Goal: Transaction & Acquisition: Subscribe to service/newsletter

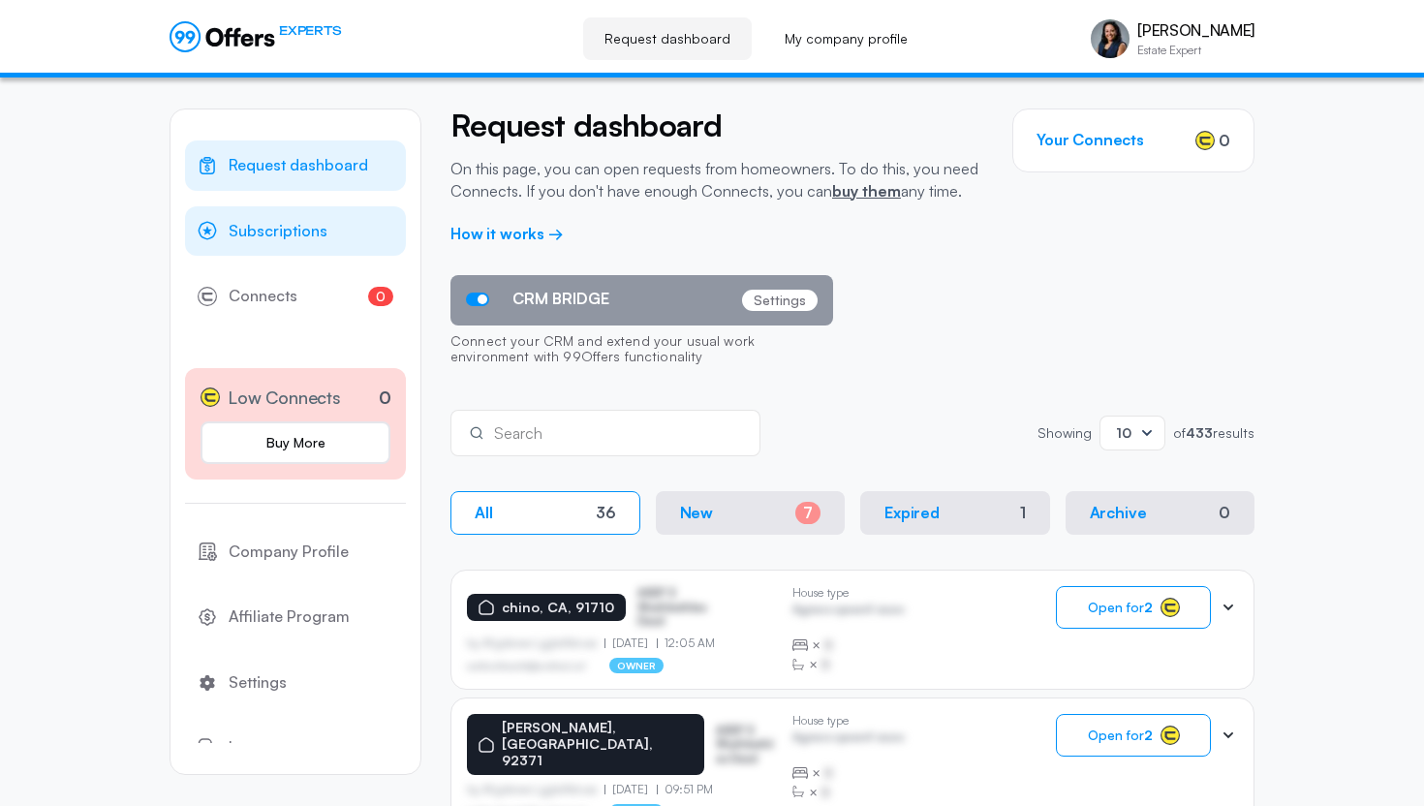
click at [290, 232] on span "Subscriptions" at bounding box center [278, 231] width 99 height 25
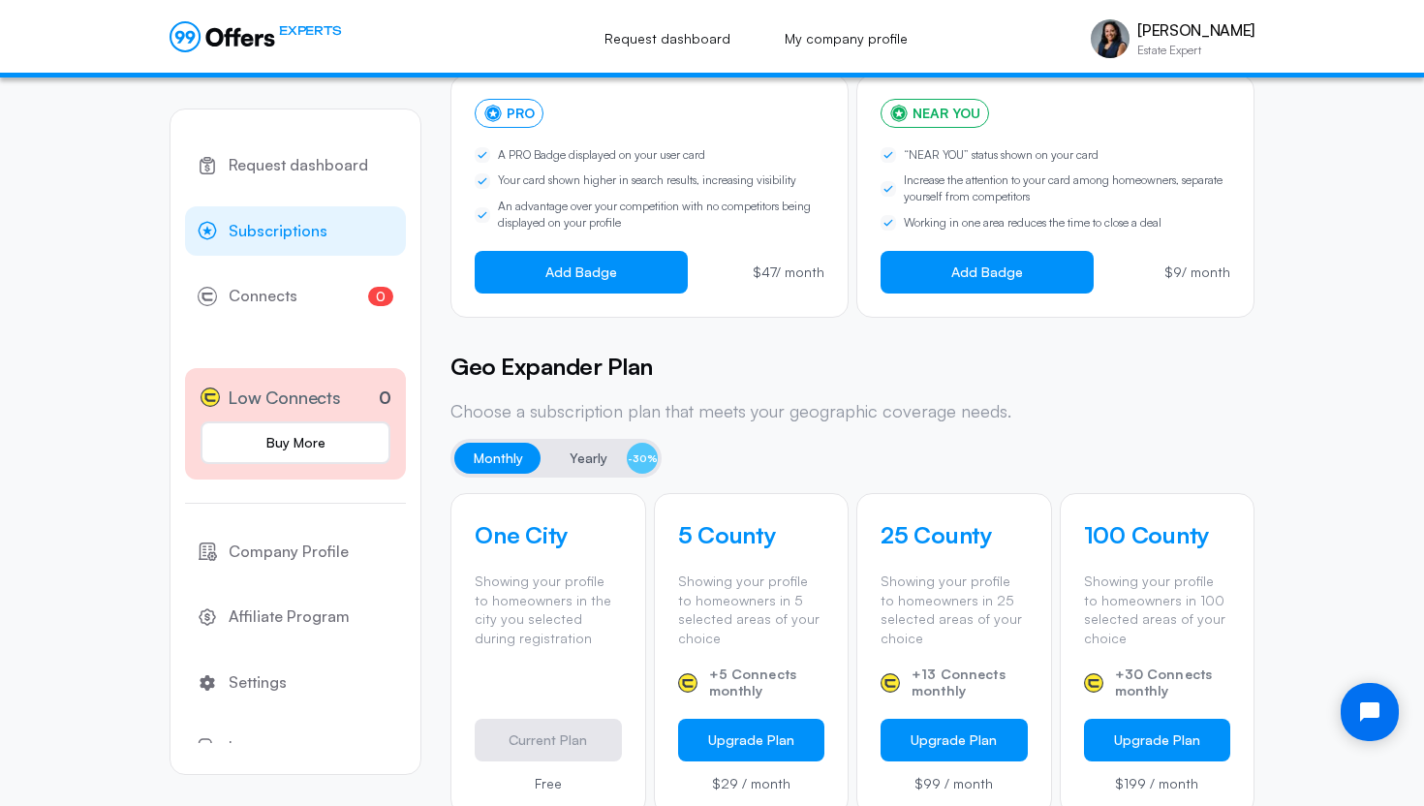
scroll to position [364, 0]
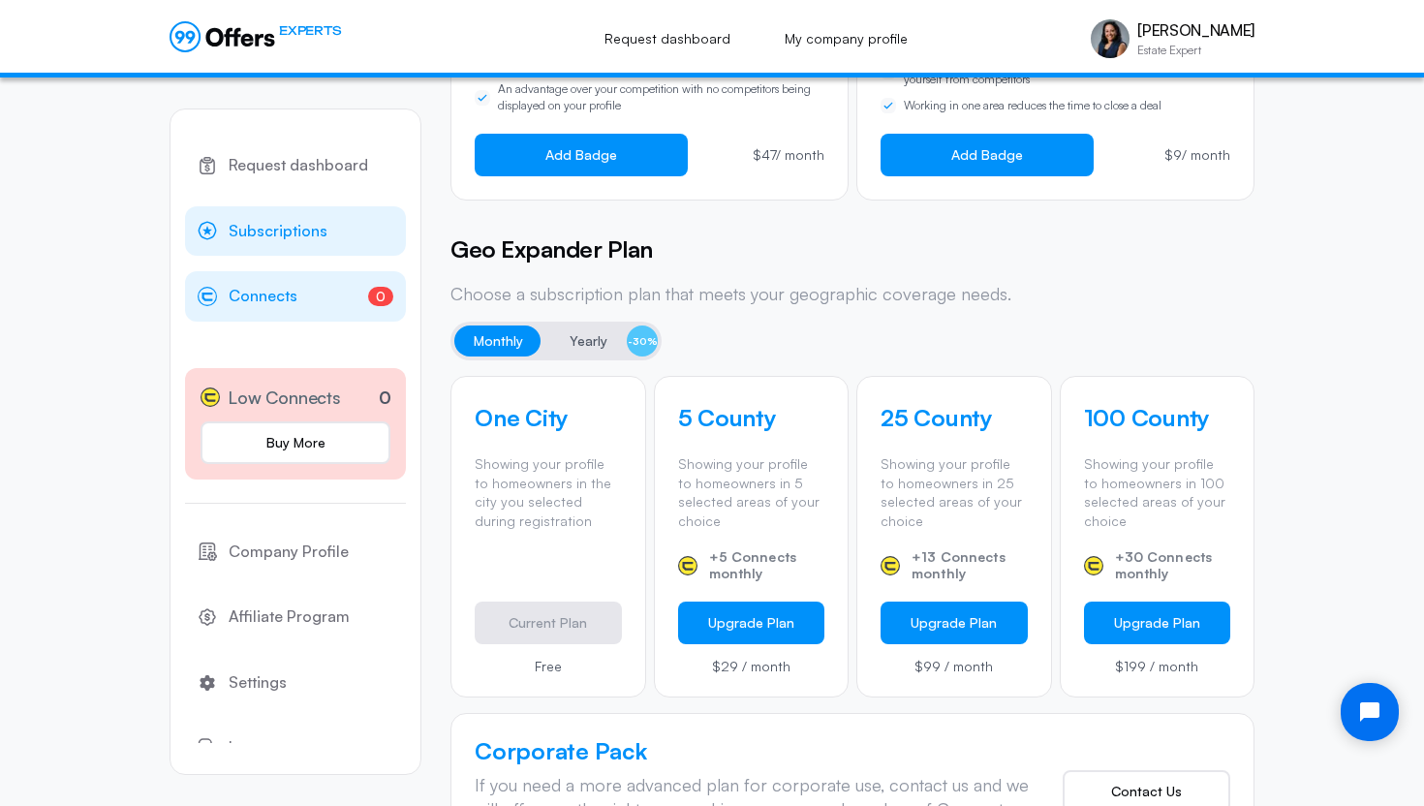
click at [268, 300] on span "Connects" at bounding box center [263, 296] width 69 height 25
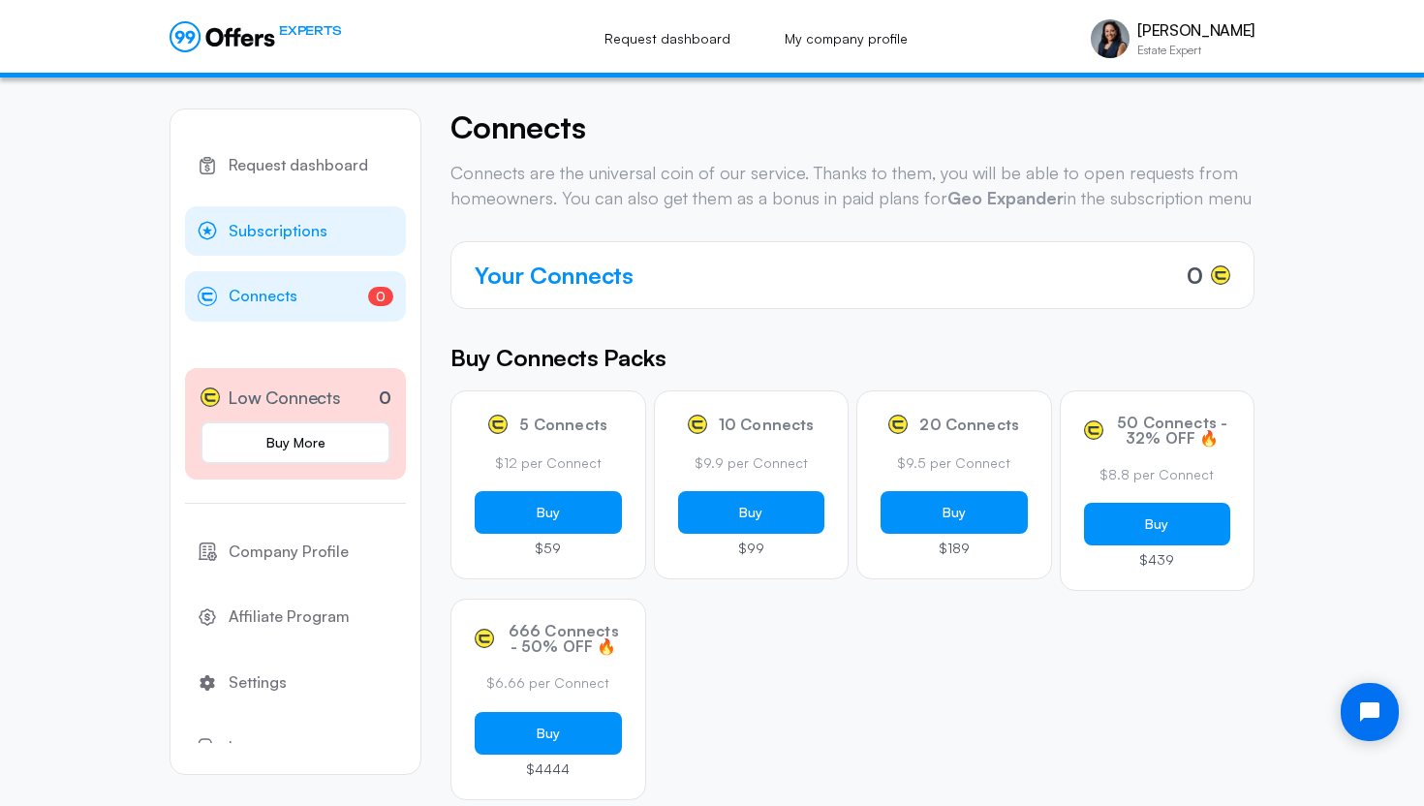
click at [269, 226] on span "Subscriptions" at bounding box center [278, 231] width 99 height 25
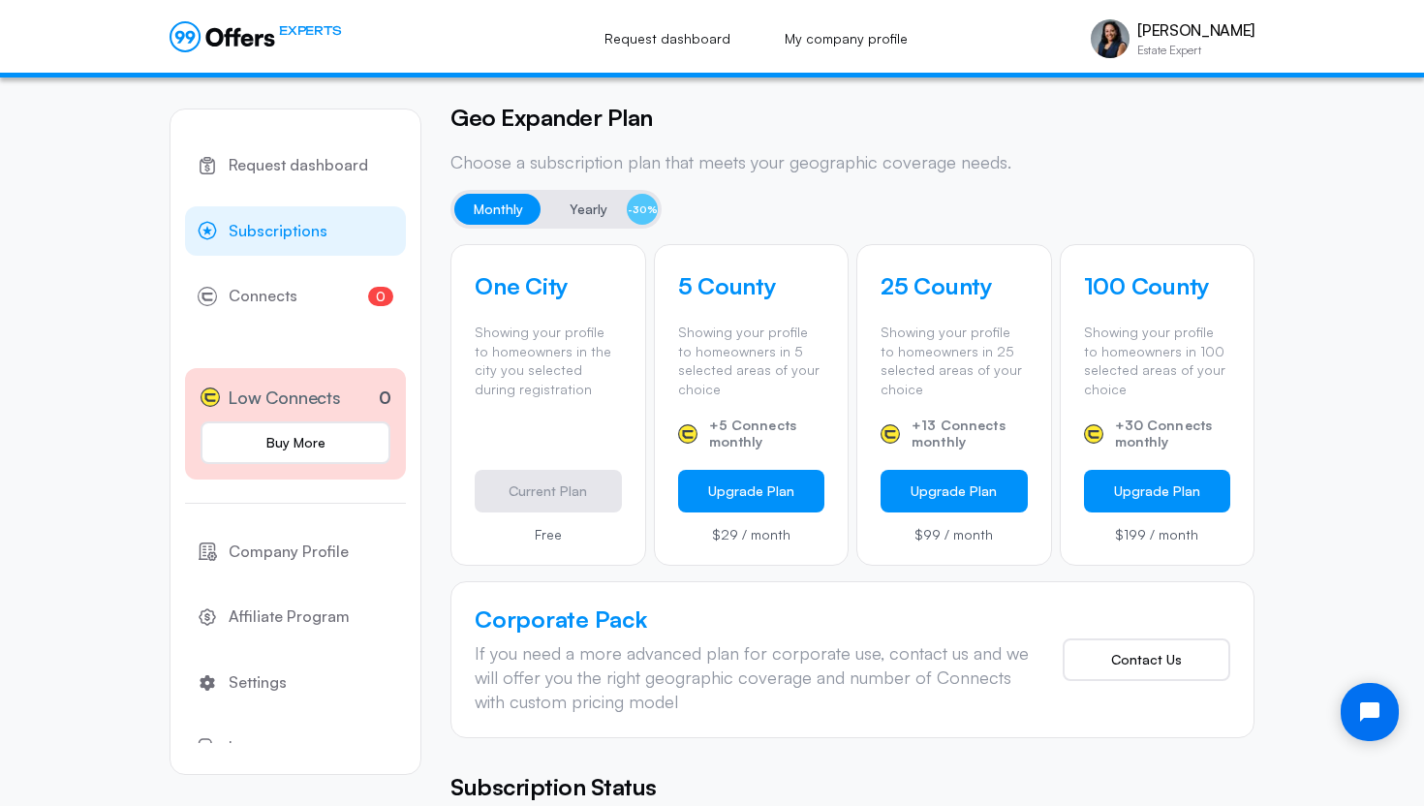
scroll to position [482, 0]
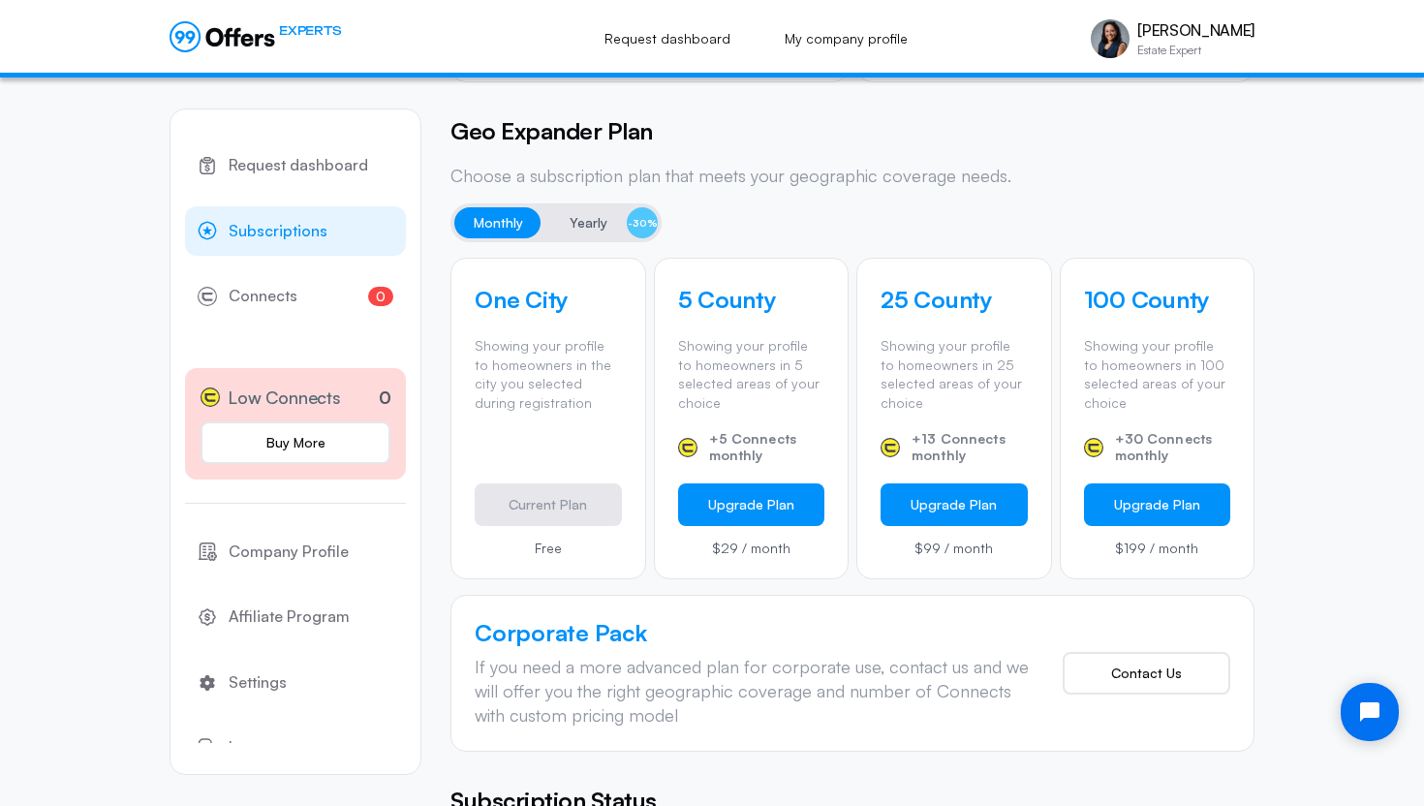
click at [579, 227] on span "Yearly" at bounding box center [589, 222] width 38 height 23
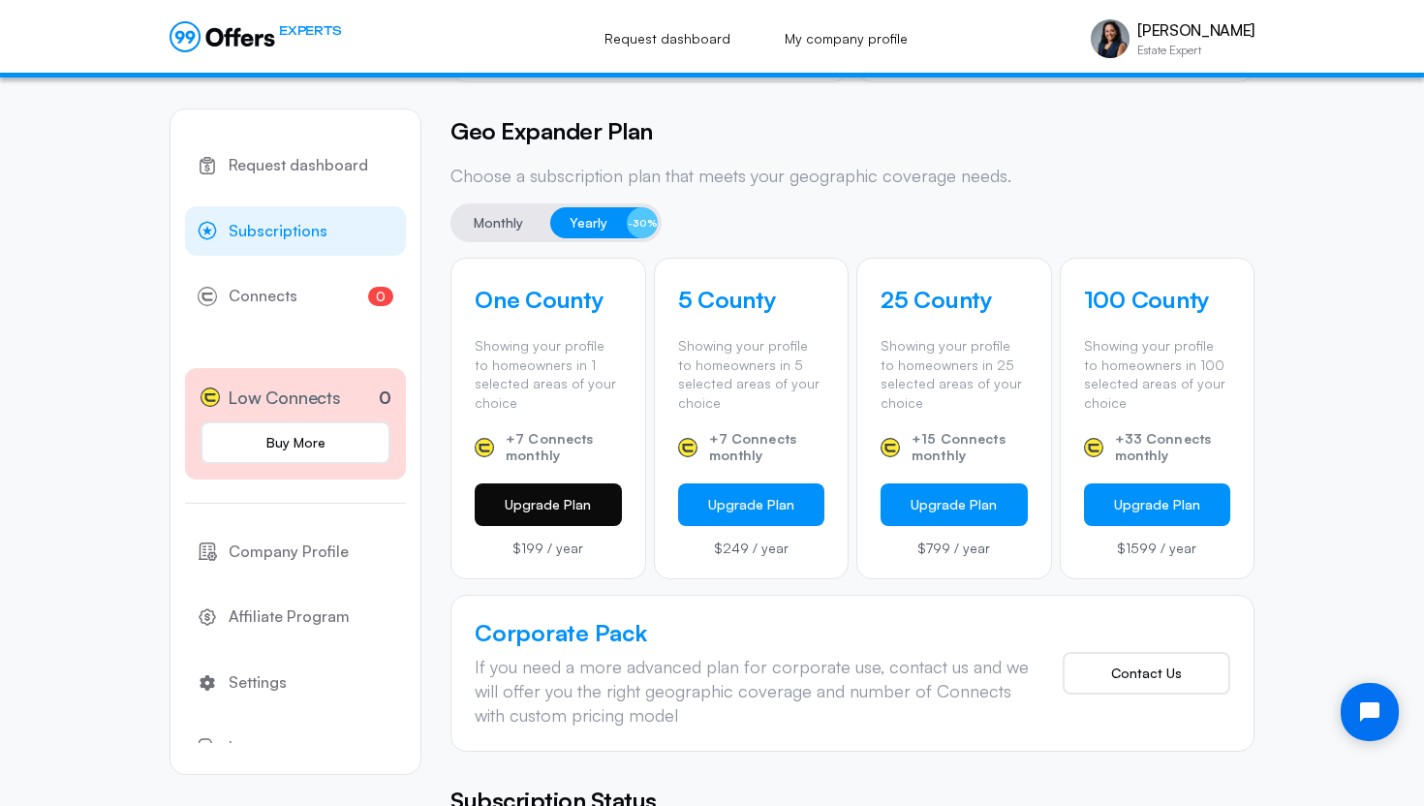
click at [520, 499] on button "Upgrade Plan" at bounding box center [548, 504] width 147 height 43
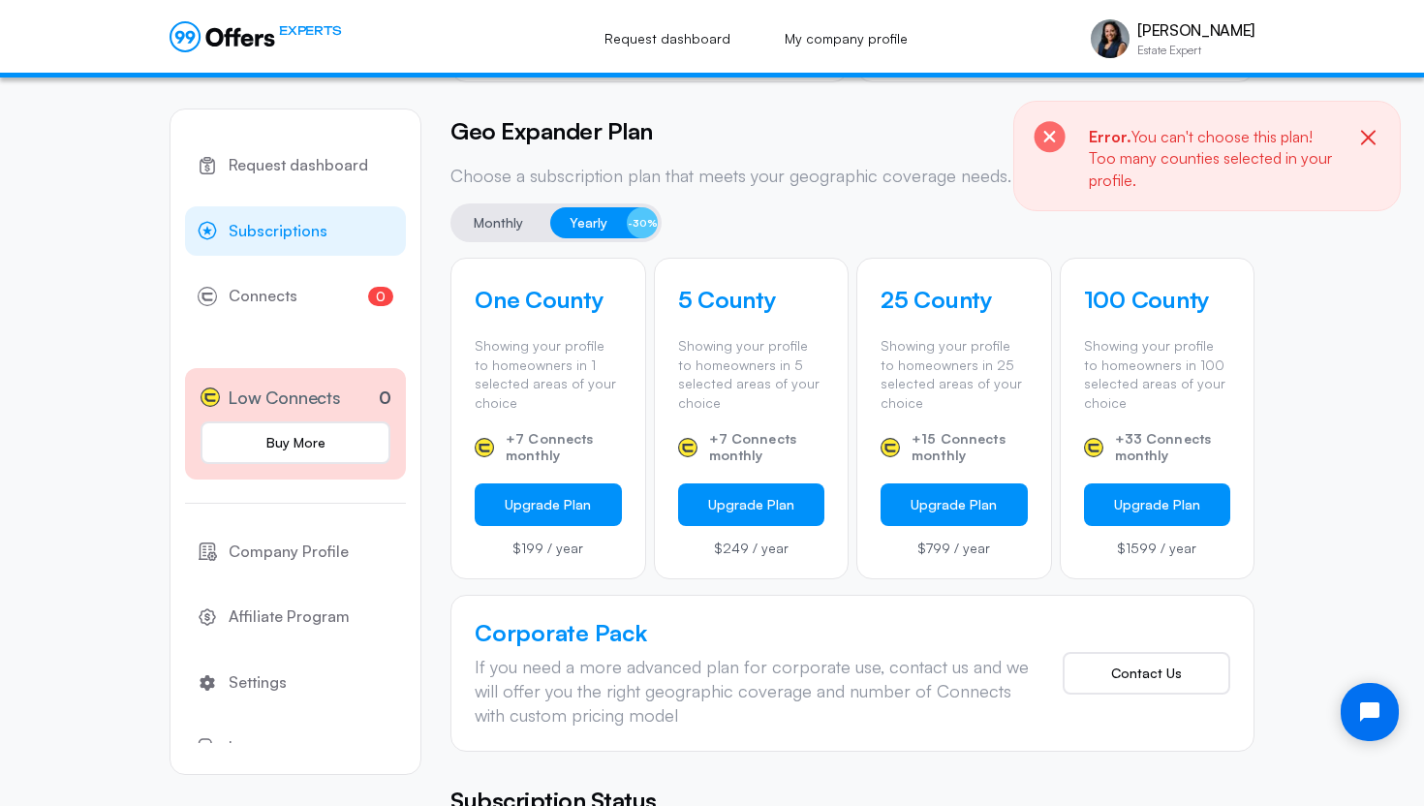
click at [1369, 138] on icon "button" at bounding box center [1368, 137] width 15 height 15
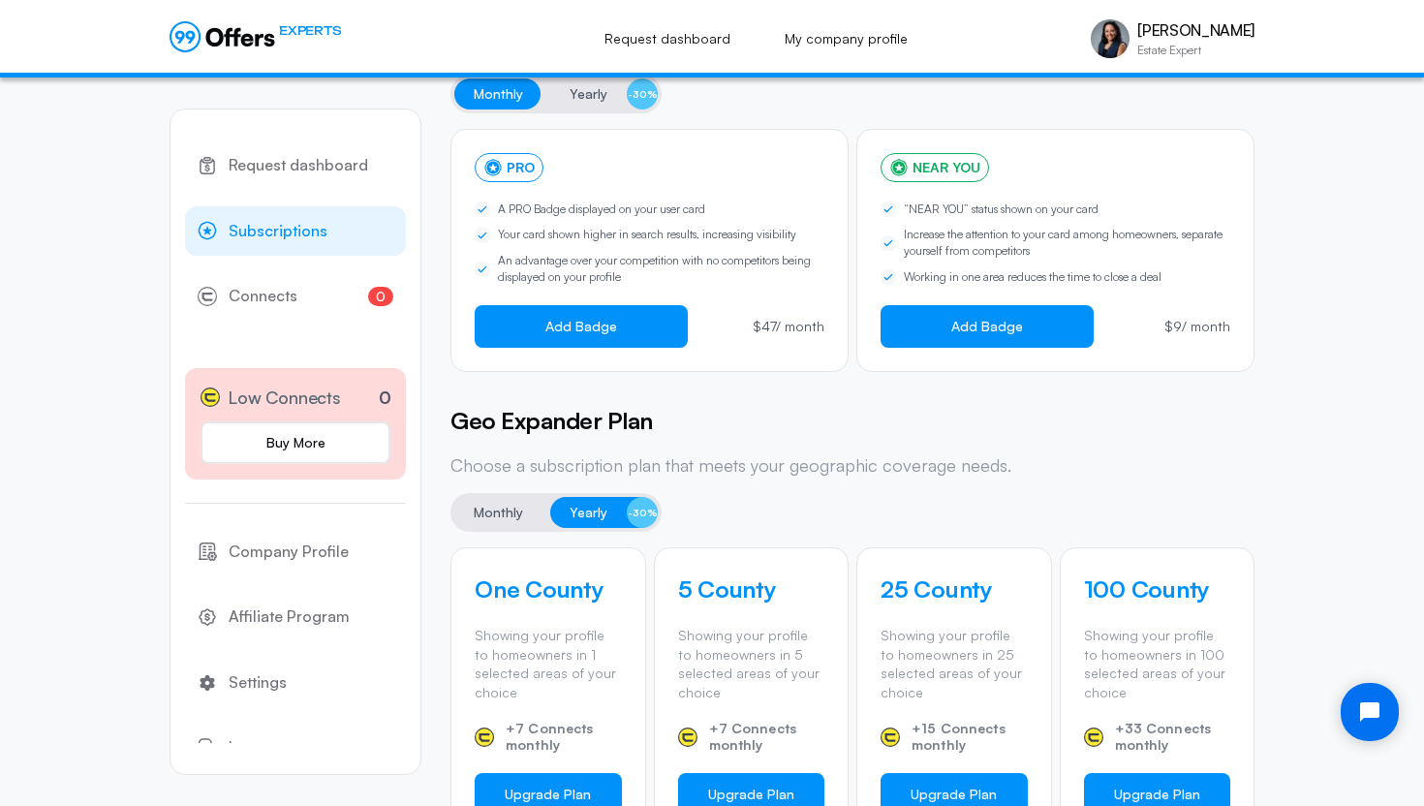
scroll to position [197, 0]
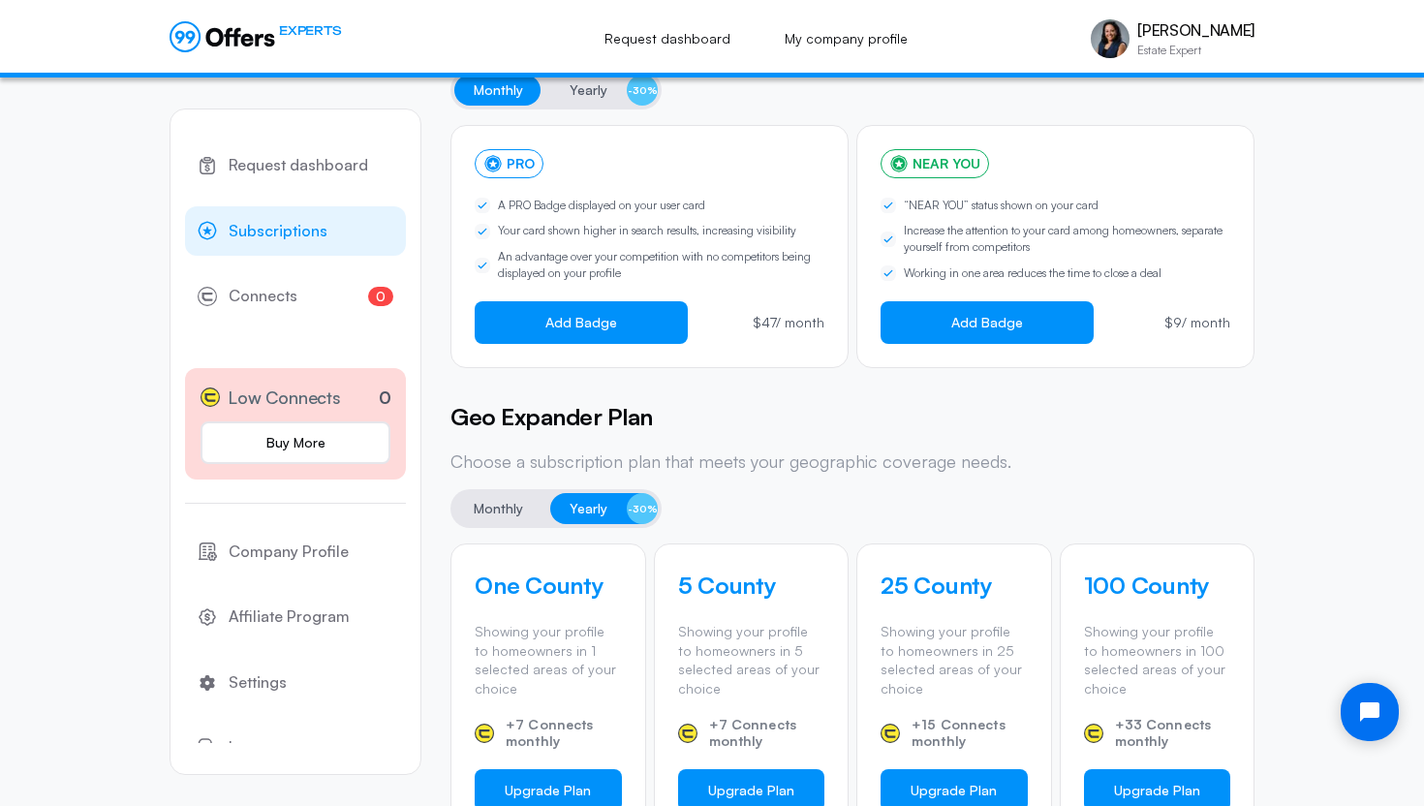
click at [511, 511] on span "Monthly" at bounding box center [498, 508] width 49 height 23
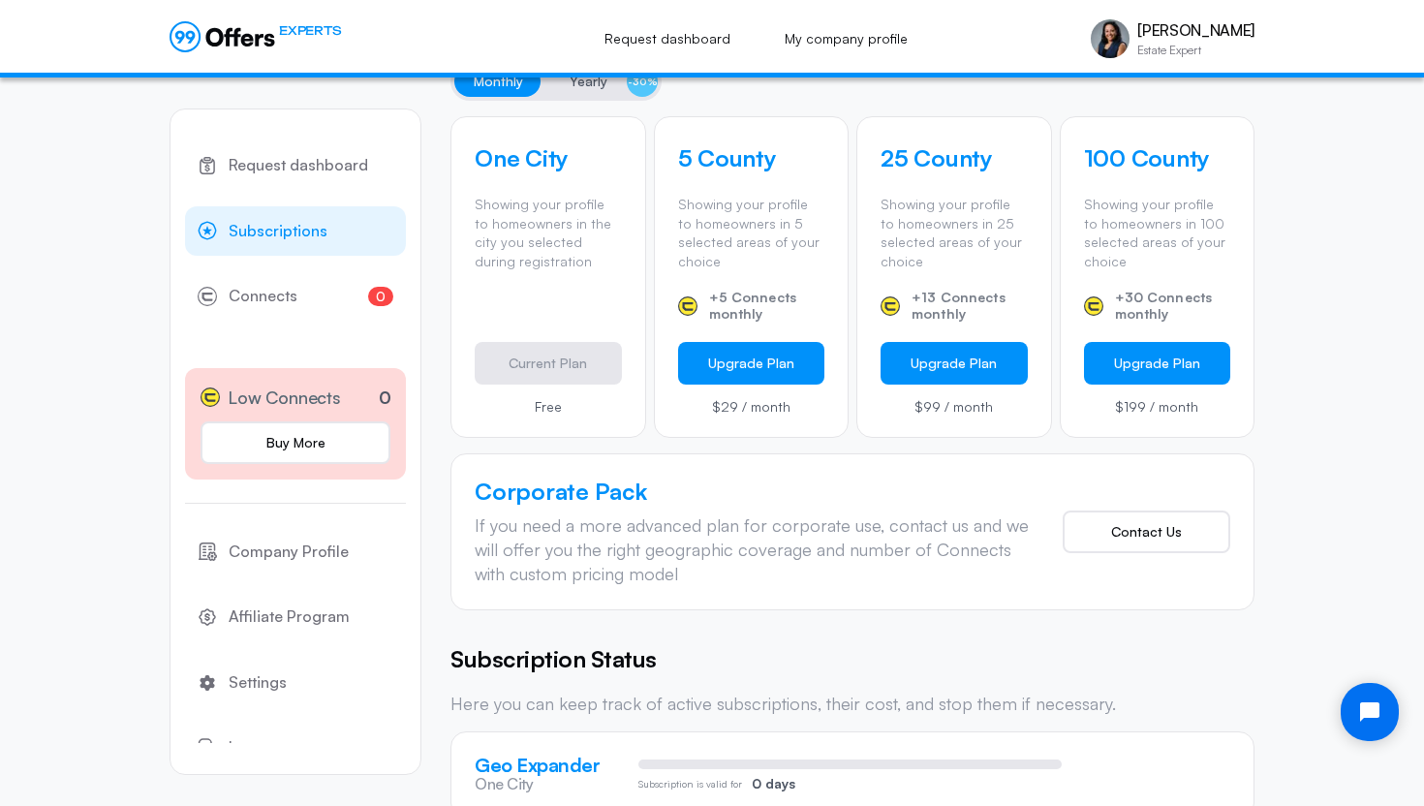
scroll to position [623, 0]
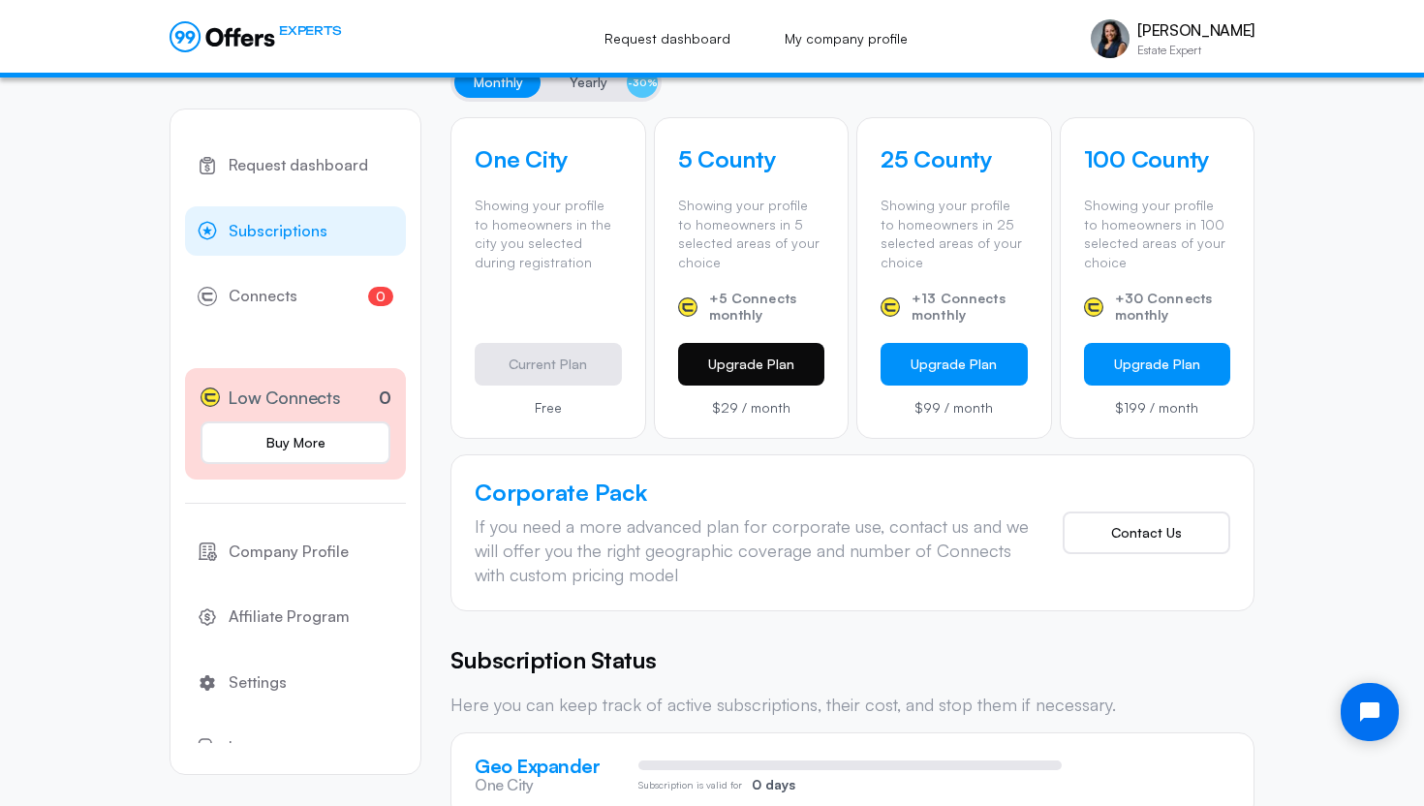
click at [726, 370] on button "Upgrade Plan" at bounding box center [751, 364] width 147 height 43
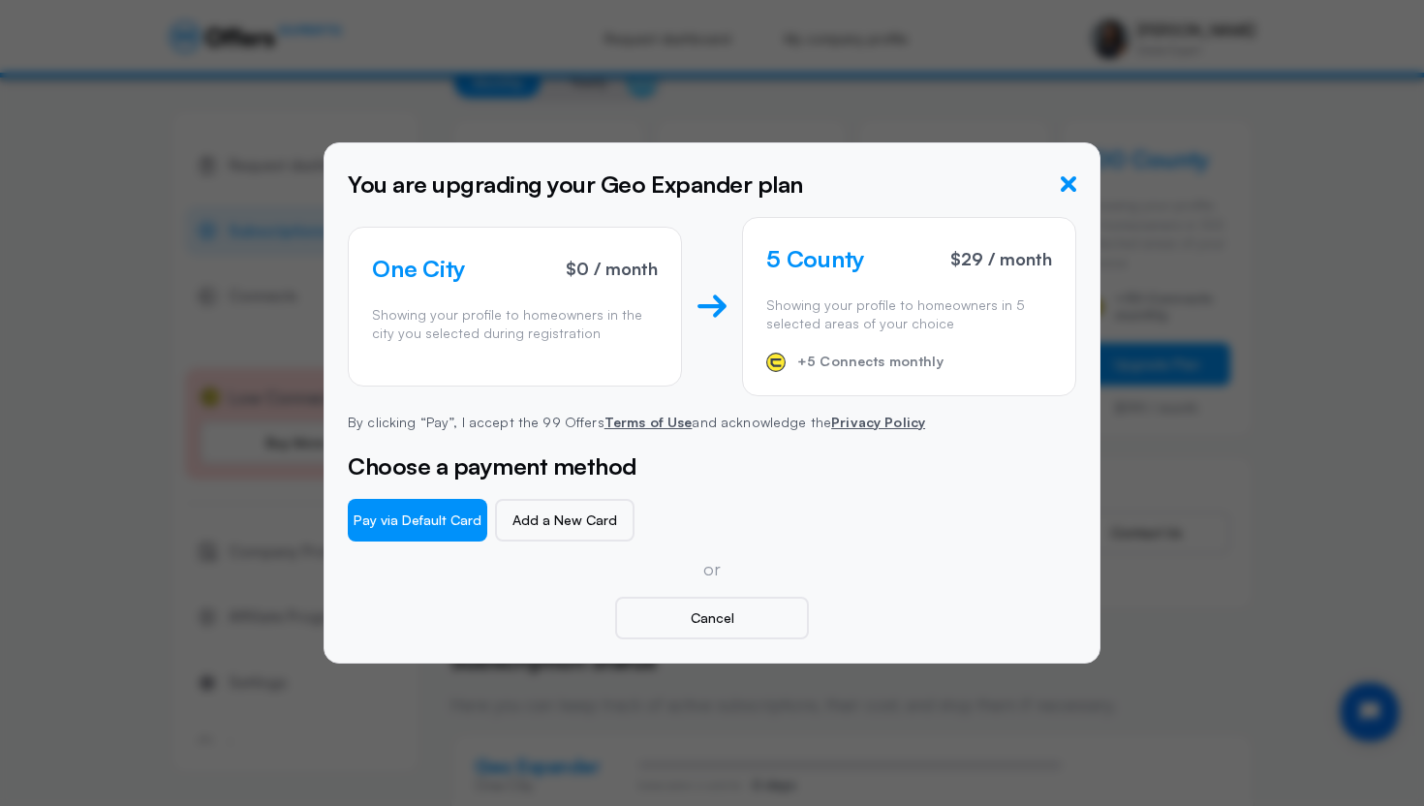
click at [1067, 182] on icon "button" at bounding box center [1069, 184] width 16 height 16
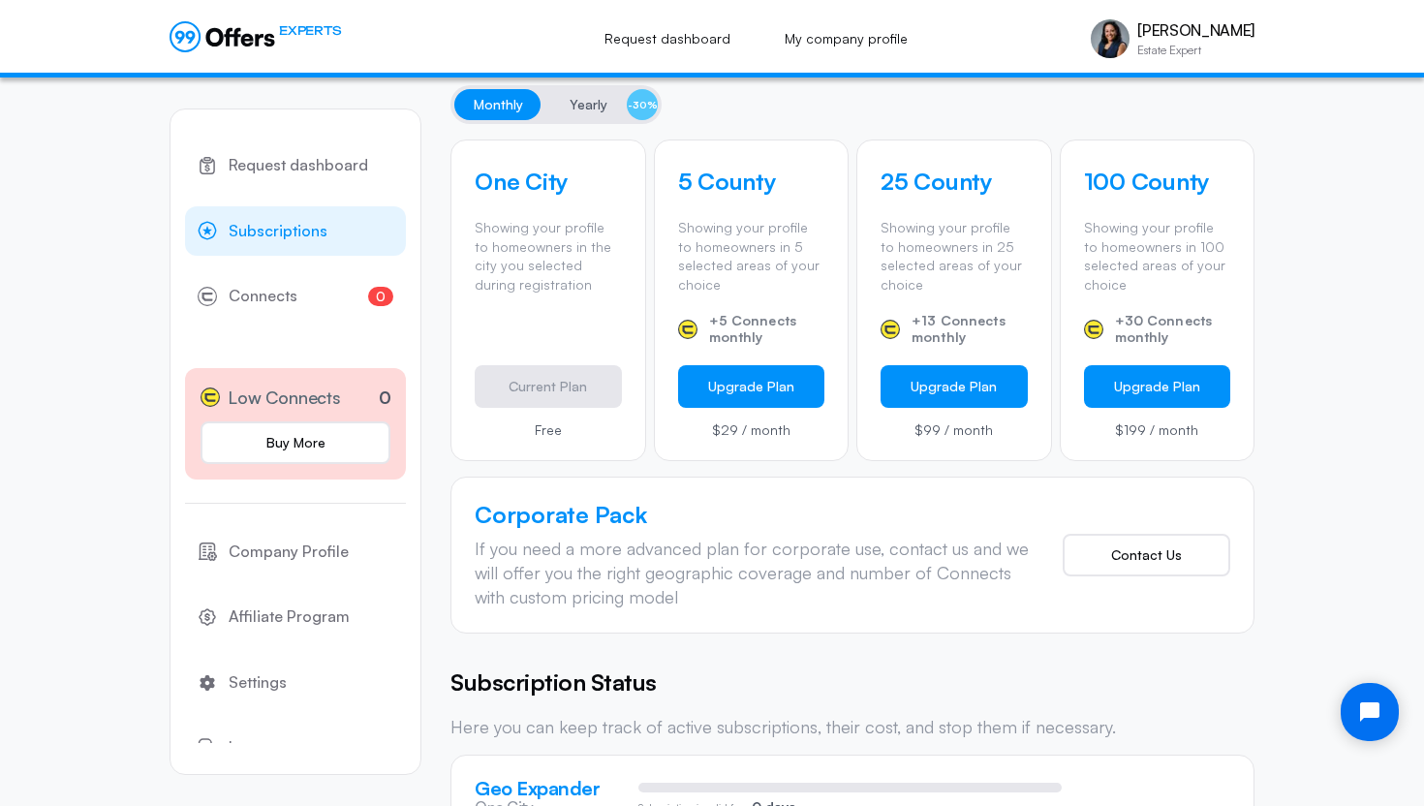
scroll to position [667, 0]
